Goal: Information Seeking & Learning: Learn about a topic

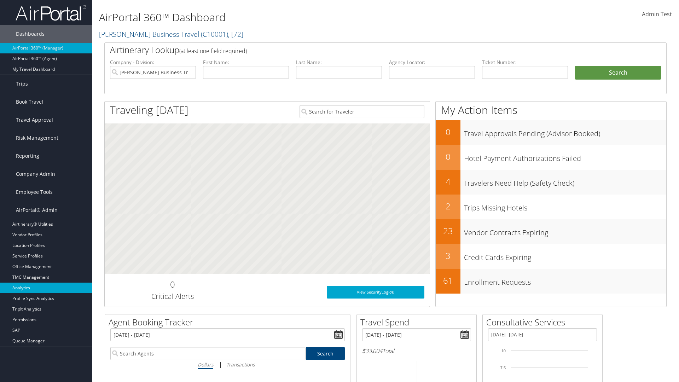
click at [46, 288] on link "Analytics" at bounding box center [46, 288] width 92 height 11
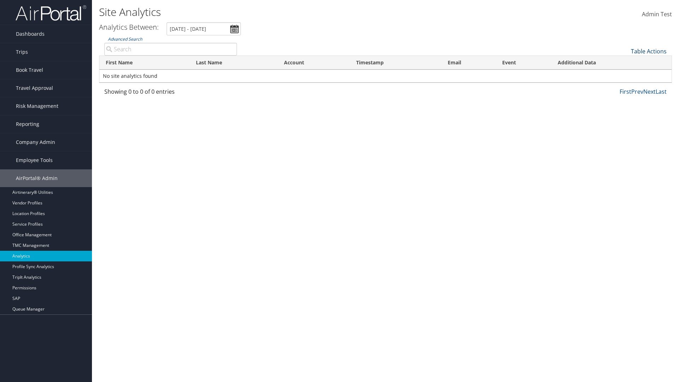
click at [649, 51] on link "Table Actions" at bounding box center [649, 51] width 36 height 8
click at [625, 62] on link "Column Visibility" at bounding box center [625, 62] width 93 height 12
click at [625, 63] on link "First Name" at bounding box center [625, 63] width 93 height 12
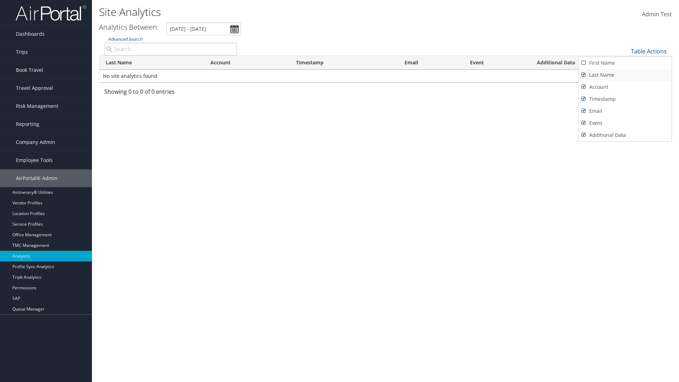
click at [625, 75] on link "Last Name" at bounding box center [625, 75] width 93 height 12
click at [625, 87] on link "Account" at bounding box center [625, 87] width 93 height 12
click at [625, 99] on link "Timestamp" at bounding box center [625, 99] width 93 height 12
click at [625, 111] on link "Email" at bounding box center [625, 111] width 93 height 12
click at [625, 123] on link "Event" at bounding box center [625, 123] width 93 height 12
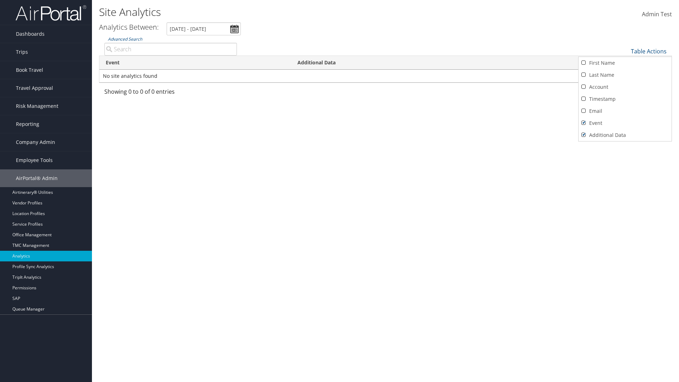
click at [625, 135] on link "Additional Data" at bounding box center [625, 135] width 93 height 12
click at [340, 191] on div at bounding box center [339, 191] width 679 height 382
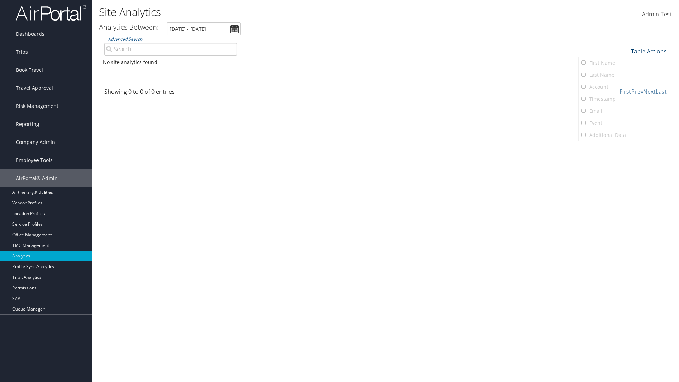
click at [649, 51] on link "Table Actions" at bounding box center [649, 51] width 36 height 8
click at [625, 63] on link "First Name" at bounding box center [625, 63] width 93 height 12
click at [625, 75] on link "Last Name" at bounding box center [625, 75] width 93 height 12
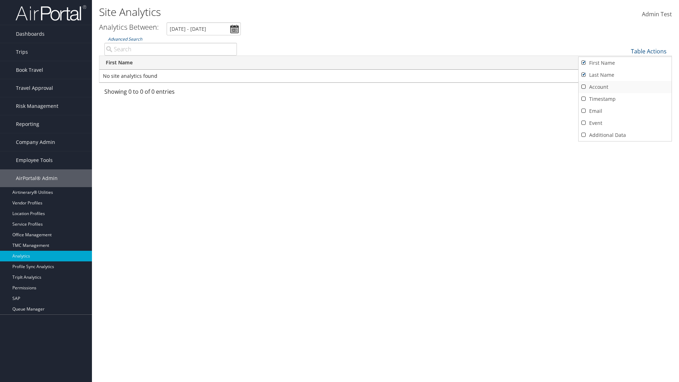
click at [625, 87] on link "Account" at bounding box center [625, 87] width 93 height 12
click at [625, 99] on link "Timestamp" at bounding box center [625, 99] width 93 height 12
click at [625, 111] on link "Email" at bounding box center [625, 111] width 93 height 12
click at [625, 123] on link "Event" at bounding box center [625, 123] width 93 height 12
click at [625, 135] on link "Additional Data" at bounding box center [625, 135] width 93 height 12
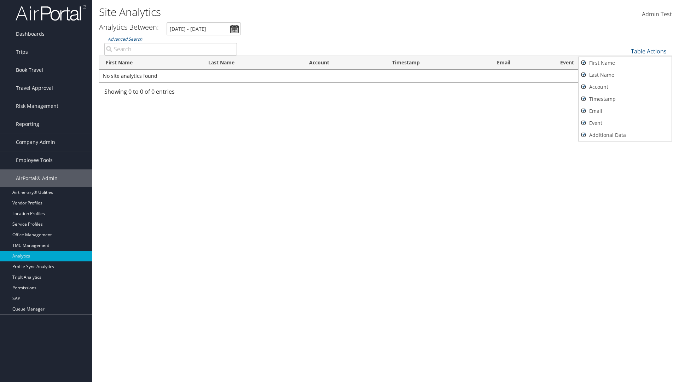
click at [340, 191] on div at bounding box center [339, 191] width 679 height 382
click at [649, 51] on link "Table Actions" at bounding box center [649, 51] width 36 height 8
click at [625, 75] on link "25" at bounding box center [625, 75] width 93 height 12
click at [649, 51] on link "Table Actions" at bounding box center [649, 51] width 36 height 8
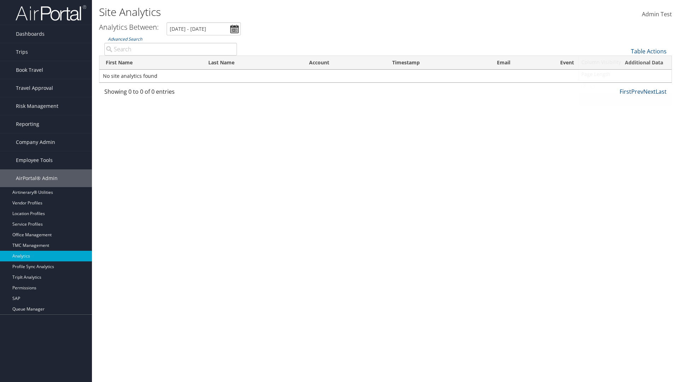
click at [625, 99] on link "100" at bounding box center [625, 99] width 93 height 12
click at [151, 63] on th "First Name" at bounding box center [150, 63] width 103 height 14
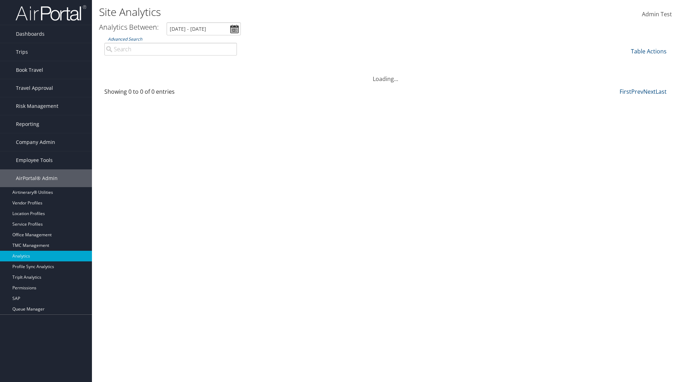
click at [151, 63] on th "First Name" at bounding box center [150, 63] width 103 height 14
click at [252, 63] on th "Last Name" at bounding box center [252, 63] width 101 height 14
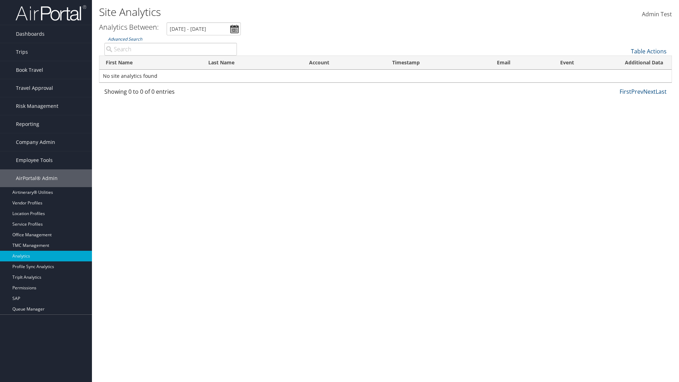
click at [344, 63] on th "Account" at bounding box center [344, 63] width 83 height 14
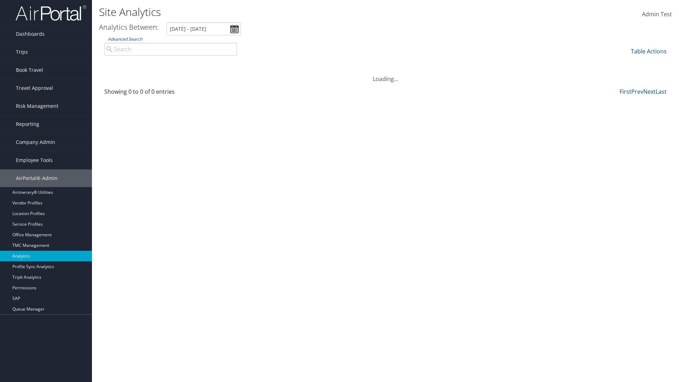
click at [438, 63] on th "Timestamp" at bounding box center [438, 63] width 105 height 14
